Goal: Information Seeking & Learning: Learn about a topic

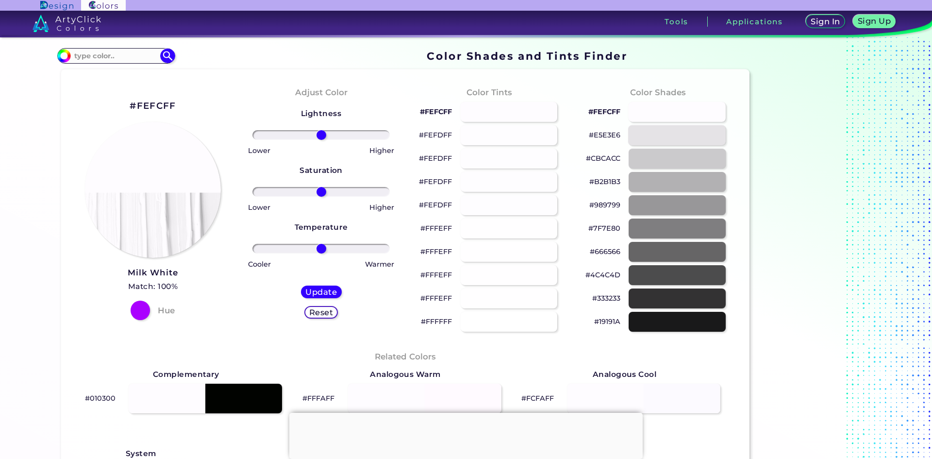
click at [657, 136] on div at bounding box center [677, 135] width 98 height 20
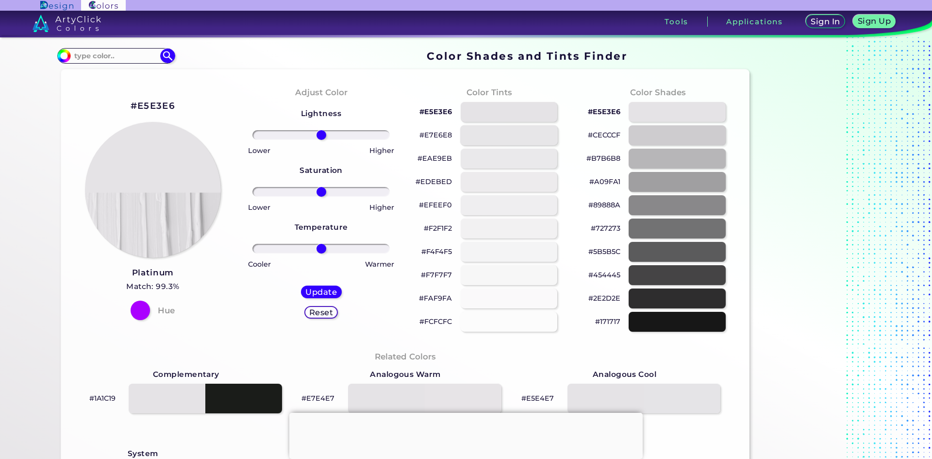
click at [507, 141] on div at bounding box center [509, 135] width 98 height 20
click at [505, 157] on div at bounding box center [509, 159] width 98 height 20
click at [498, 177] on div at bounding box center [509, 182] width 98 height 20
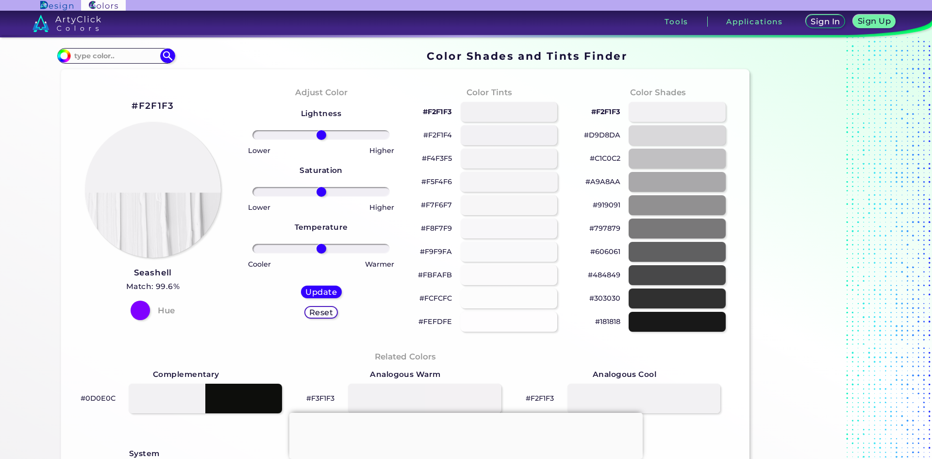
click at [494, 191] on div at bounding box center [509, 182] width 98 height 20
click at [213, 62] on section "#f5f4f6 Acadia ◉ Acid Green ◉ Aero Blue ◉ Alabaster ◉ Albescent White ◉ Algae ◉…" at bounding box center [405, 56] width 697 height 19
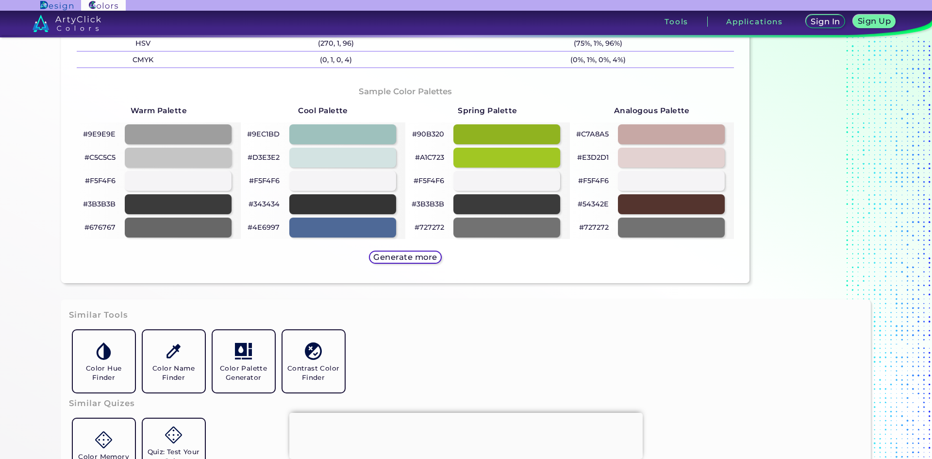
scroll to position [485, 0]
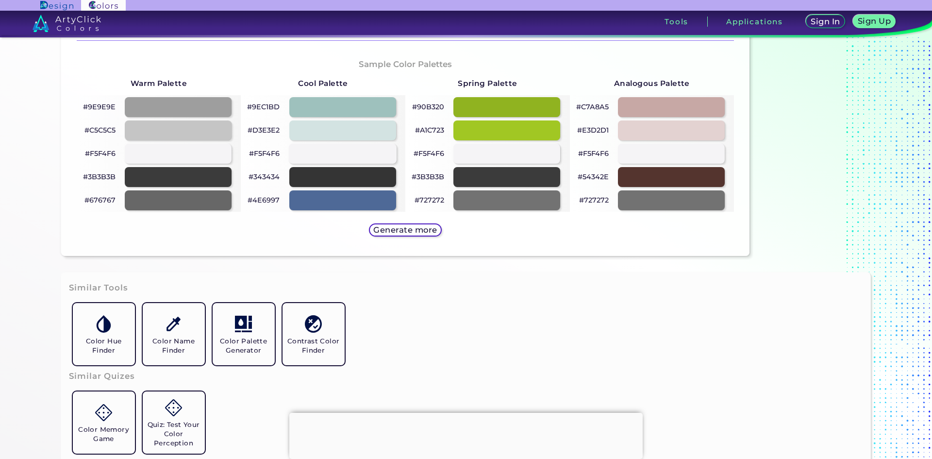
click at [362, 155] on div at bounding box center [343, 154] width 108 height 20
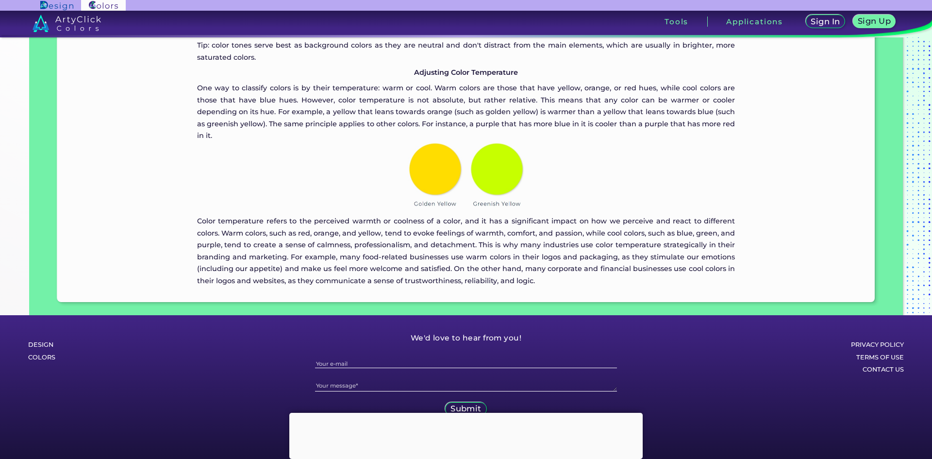
scroll to position [2037, 0]
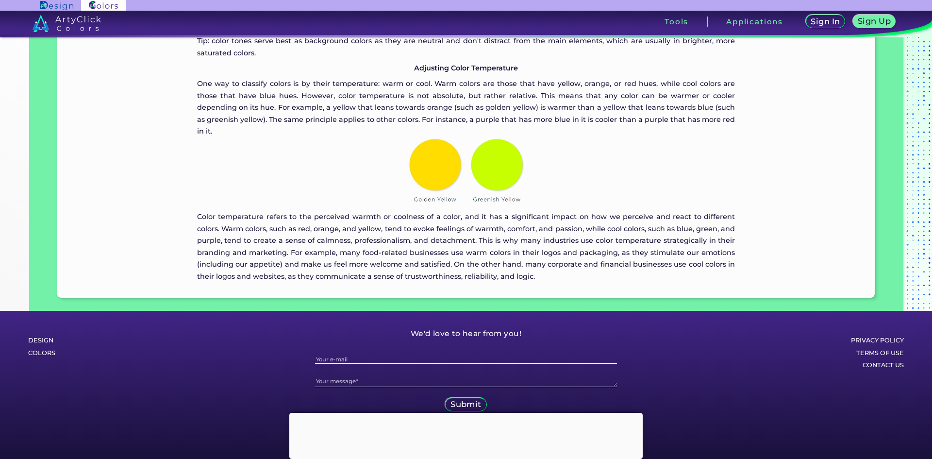
click at [926, 403] on section "Privacy policy Terms of Use Contact Us" at bounding box center [839, 378] width 186 height 134
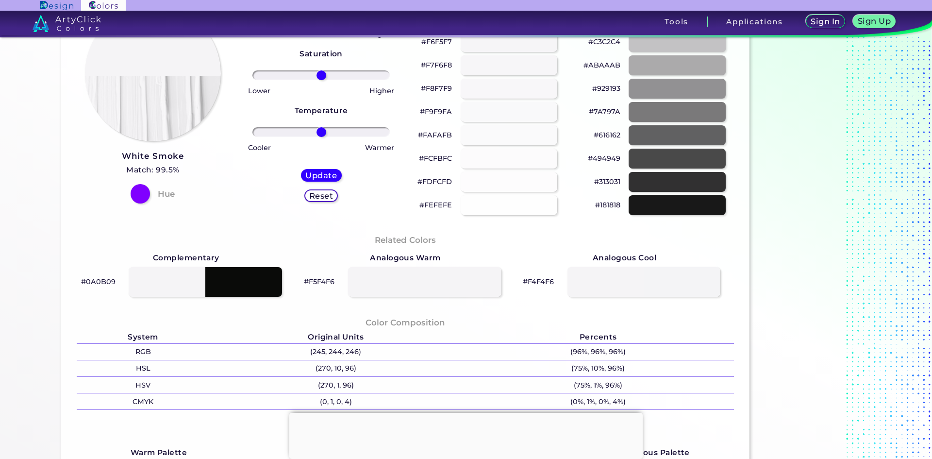
scroll to position [0, 0]
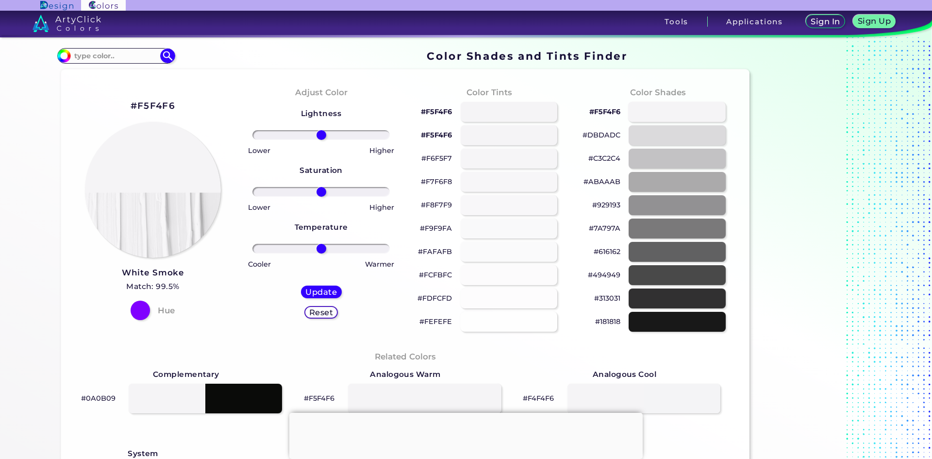
click at [661, 116] on div at bounding box center [677, 112] width 98 height 20
click at [519, 116] on div at bounding box center [509, 112] width 98 height 20
type input "#f5f4f6"
drag, startPoint x: 314, startPoint y: 245, endPoint x: 271, endPoint y: 234, distance: 44.6
type input "-88"
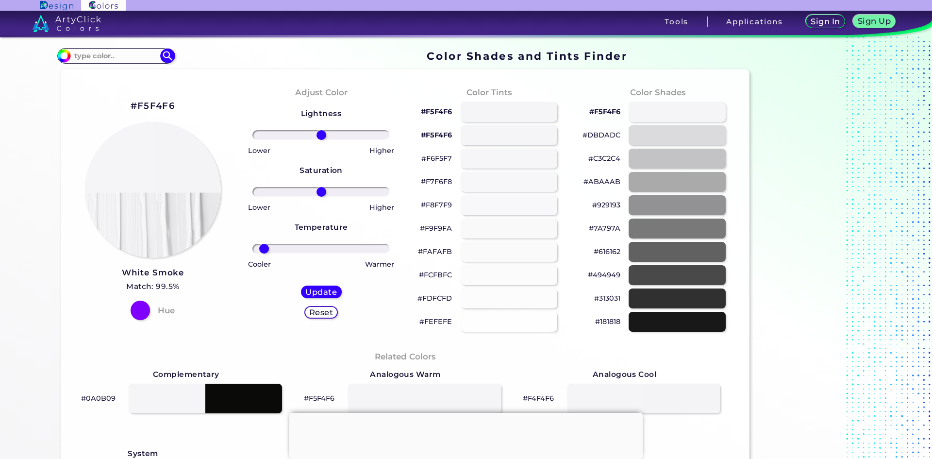
click at [263, 245] on input "range" at bounding box center [320, 249] width 137 height 10
drag, startPoint x: 321, startPoint y: 190, endPoint x: 400, endPoint y: 198, distance: 79.0
type input "100"
click at [390, 197] on input "range" at bounding box center [320, 192] width 137 height 10
drag, startPoint x: 318, startPoint y: 133, endPoint x: 323, endPoint y: 156, distance: 23.4
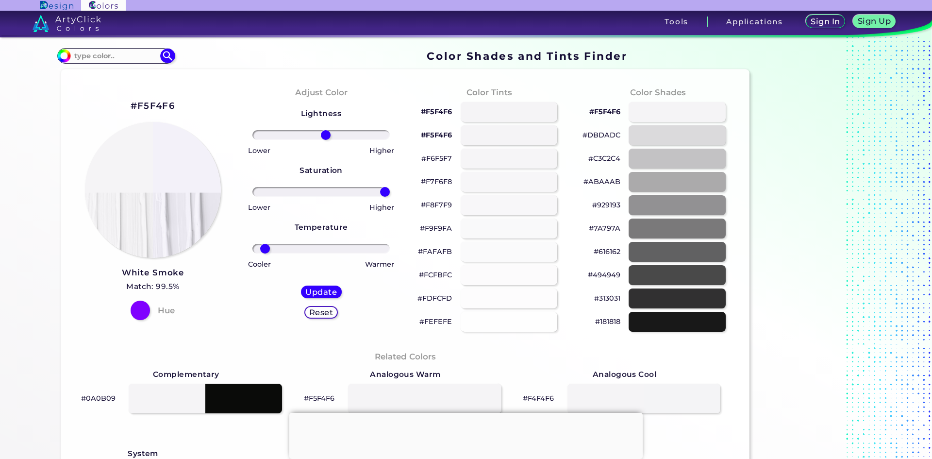
type input "7"
click at [323, 140] on input "range" at bounding box center [320, 135] width 137 height 10
click at [145, 303] on div at bounding box center [140, 309] width 19 height 19
click at [136, 309] on div at bounding box center [140, 309] width 19 height 19
click at [115, 57] on input at bounding box center [116, 55] width 90 height 13
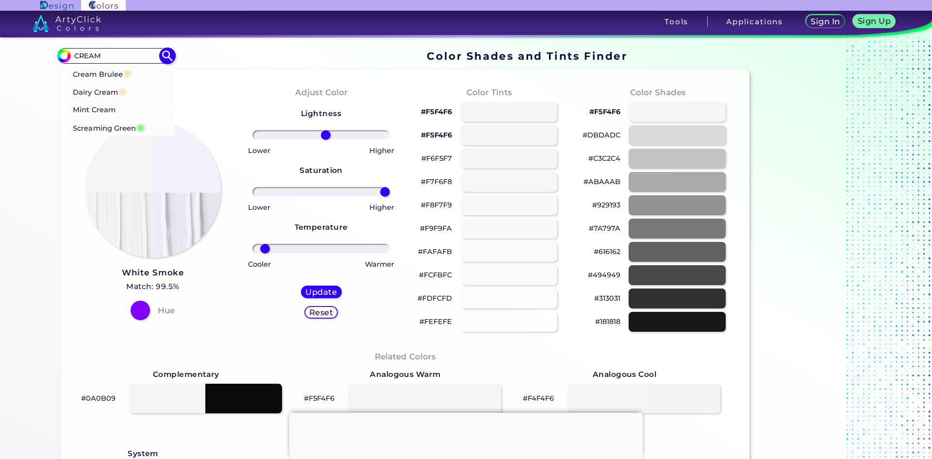
type input "CREAM"
click at [105, 92] on p "Dairy Cream ◉" at bounding box center [100, 91] width 54 height 18
type input "#f9e4bc"
type input "#F9E4BC"
type input "0"
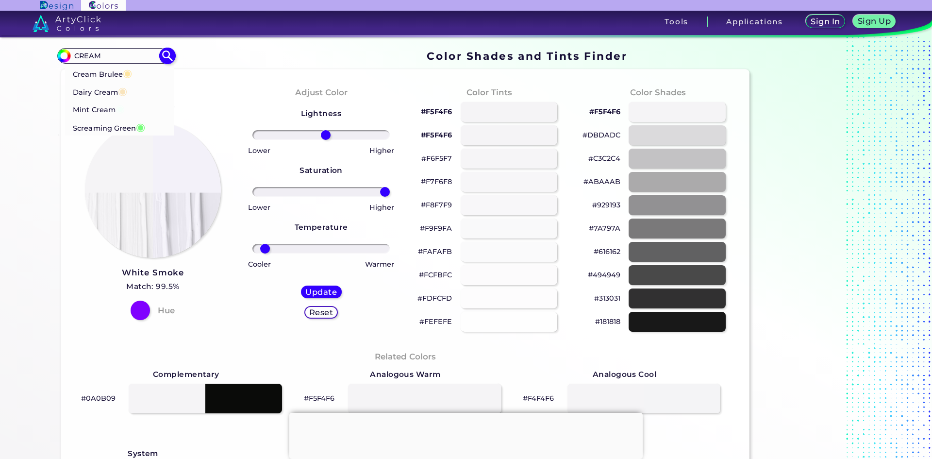
type input "0"
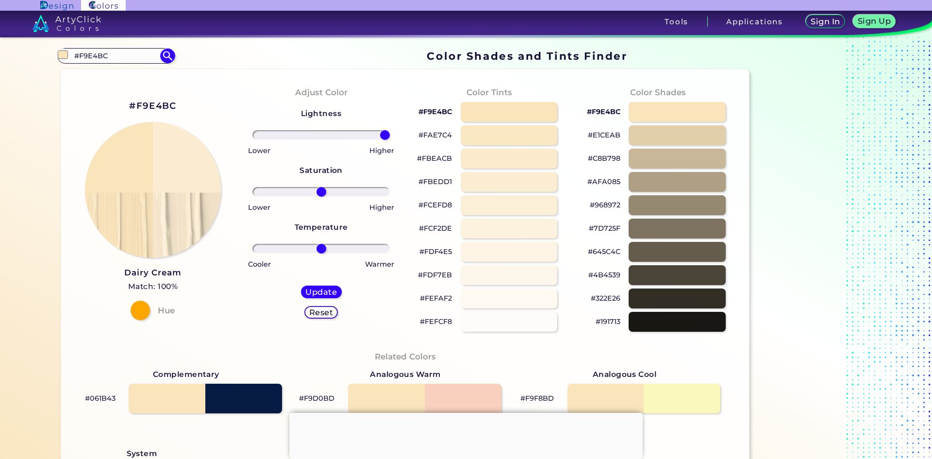
drag, startPoint x: 308, startPoint y: 130, endPoint x: 464, endPoint y: 127, distance: 155.9
type input "100"
click at [390, 130] on input "range" at bounding box center [320, 135] width 137 height 10
drag, startPoint x: 319, startPoint y: 190, endPoint x: 420, endPoint y: 186, distance: 100.6
type input "100"
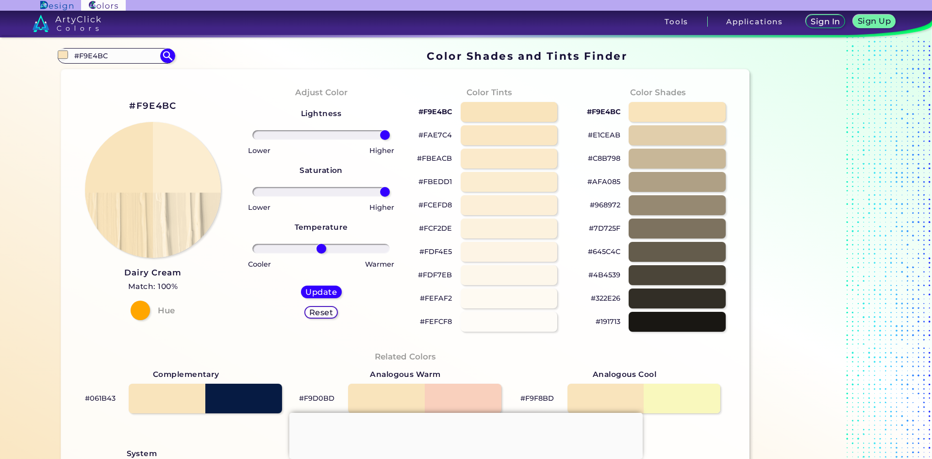
click at [390, 187] on input "range" at bounding box center [320, 192] width 137 height 10
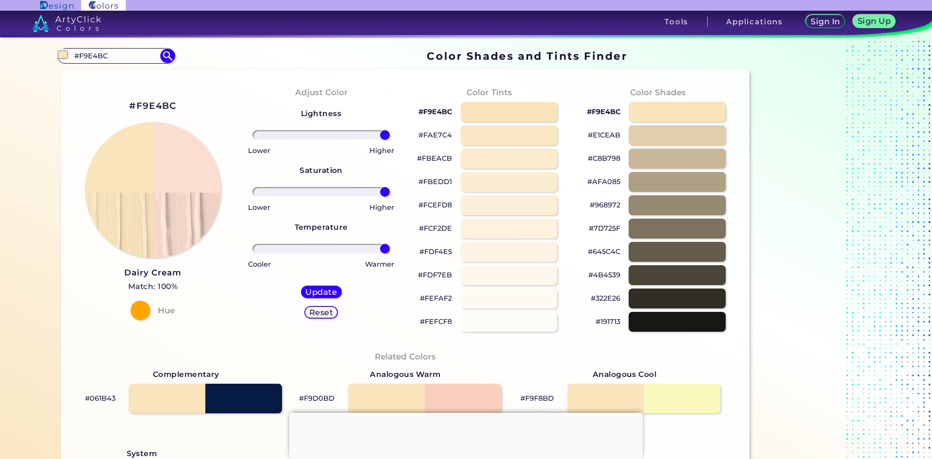
drag, startPoint x: 322, startPoint y: 247, endPoint x: 424, endPoint y: 244, distance: 102.5
type input "100"
click at [390, 244] on input "range" at bounding box center [320, 249] width 137 height 10
click at [516, 325] on div at bounding box center [509, 322] width 98 height 20
type input "#fefcf8"
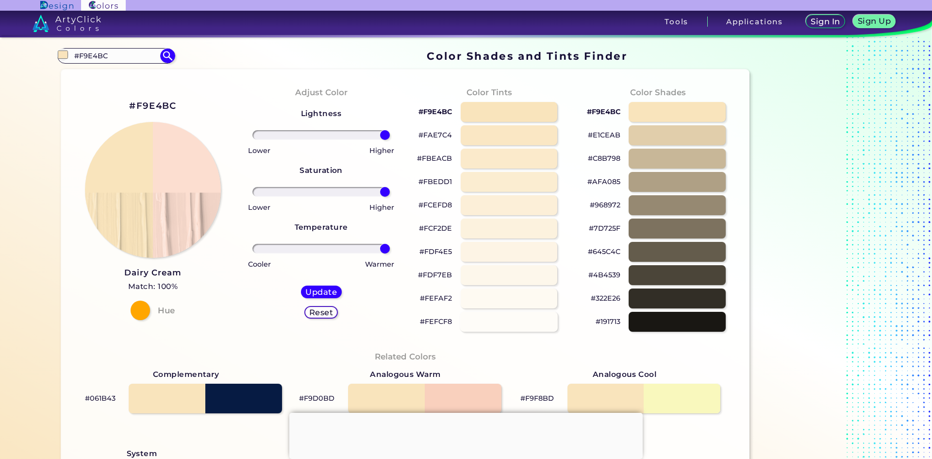
type input "0"
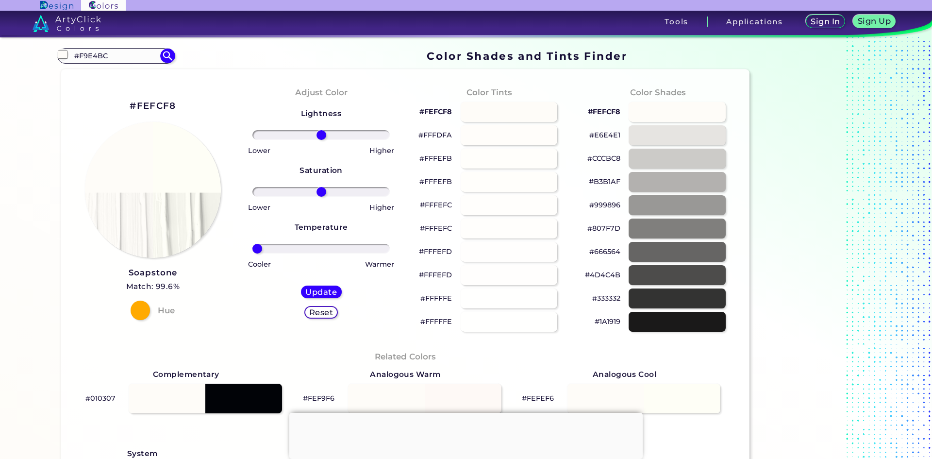
drag, startPoint x: 314, startPoint y: 248, endPoint x: 334, endPoint y: 235, distance: 23.6
click at [252, 249] on input "range" at bounding box center [320, 249] width 137 height 10
drag, startPoint x: 259, startPoint y: 250, endPoint x: 319, endPoint y: 265, distance: 62.0
type input "0"
click at [319, 253] on input "range" at bounding box center [320, 249] width 137 height 10
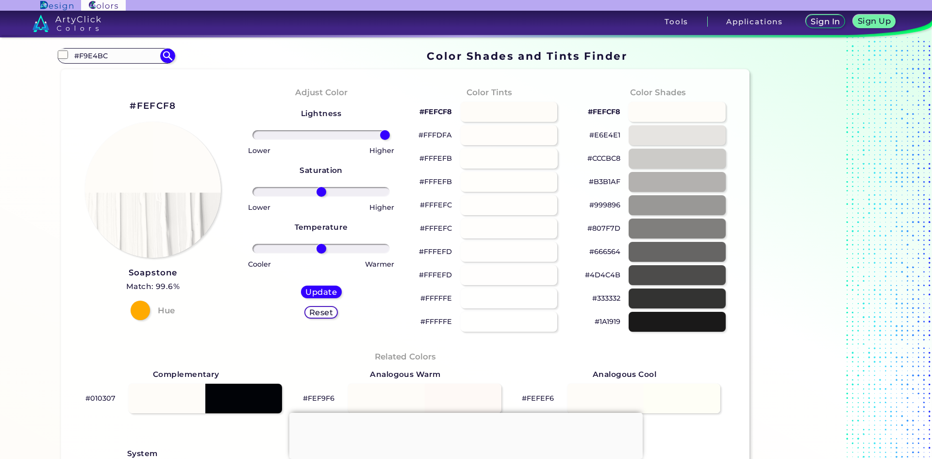
drag, startPoint x: 318, startPoint y: 134, endPoint x: 459, endPoint y: 164, distance: 143.5
type input "100"
click at [390, 140] on input "range" at bounding box center [320, 135] width 137 height 10
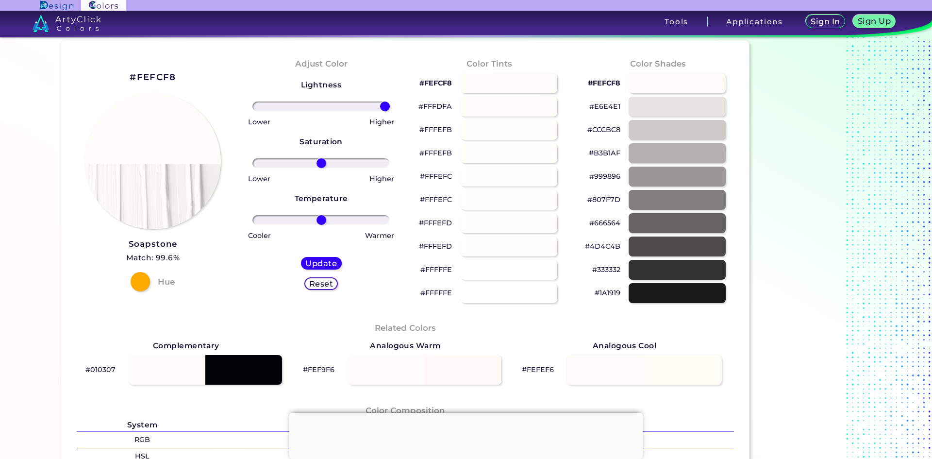
scroll to position [49, 0]
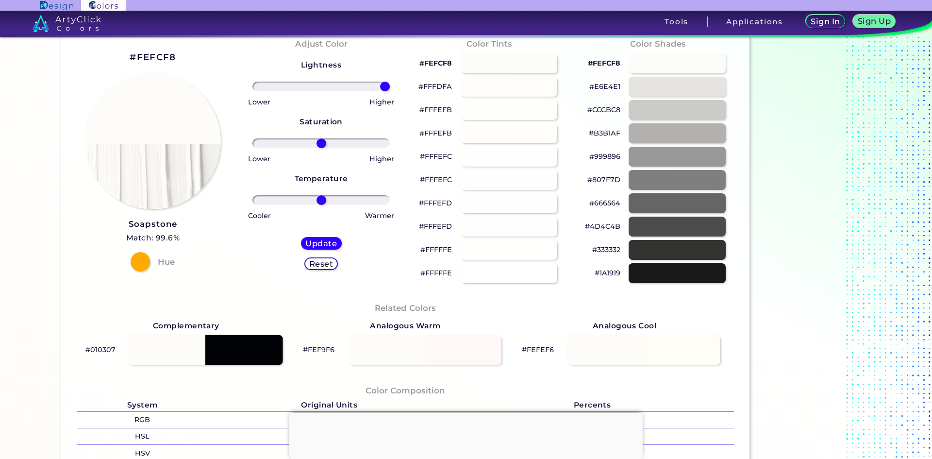
click at [142, 356] on div at bounding box center [205, 350] width 155 height 30
type input "#010307"
type input "0"
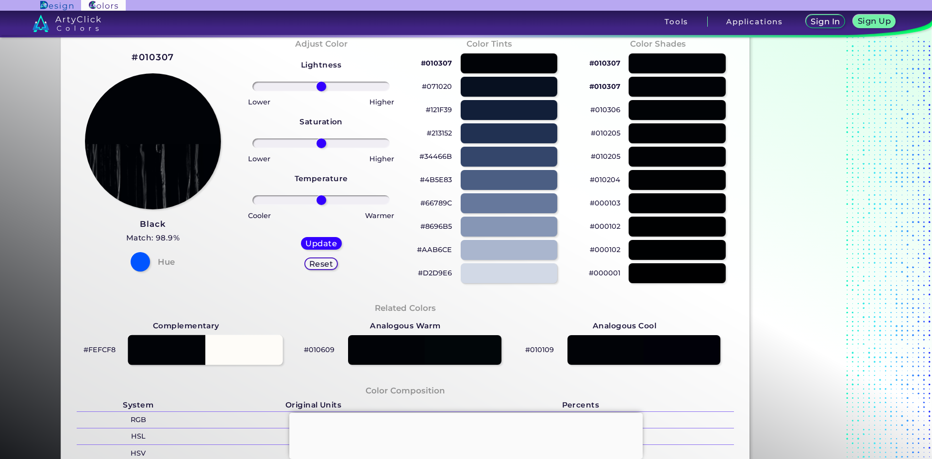
click at [142, 356] on div at bounding box center [205, 350] width 155 height 30
type input "#fefcf8"
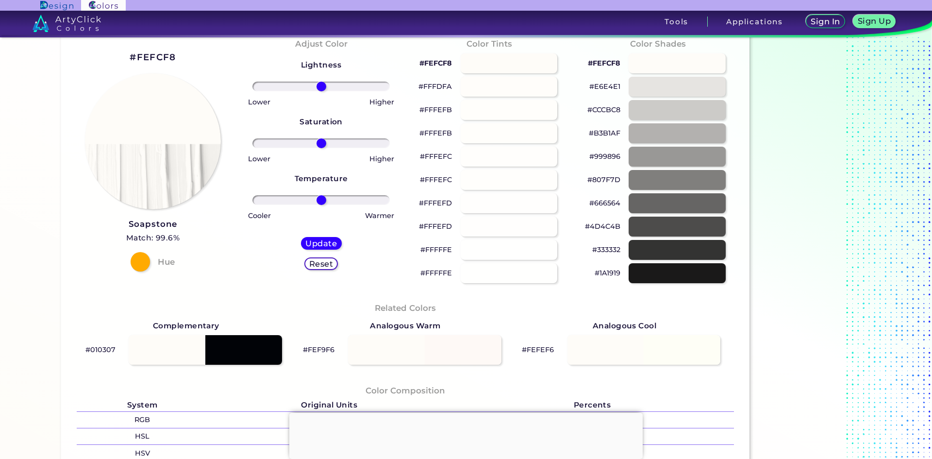
click at [110, 348] on p "#010307" at bounding box center [100, 350] width 30 height 12
drag, startPoint x: 114, startPoint y: 347, endPoint x: 77, endPoint y: 349, distance: 36.5
click at [77, 349] on div "#010307" at bounding box center [186, 350] width 219 height 35
copy p "#010307"
